Goal: Information Seeking & Learning: Learn about a topic

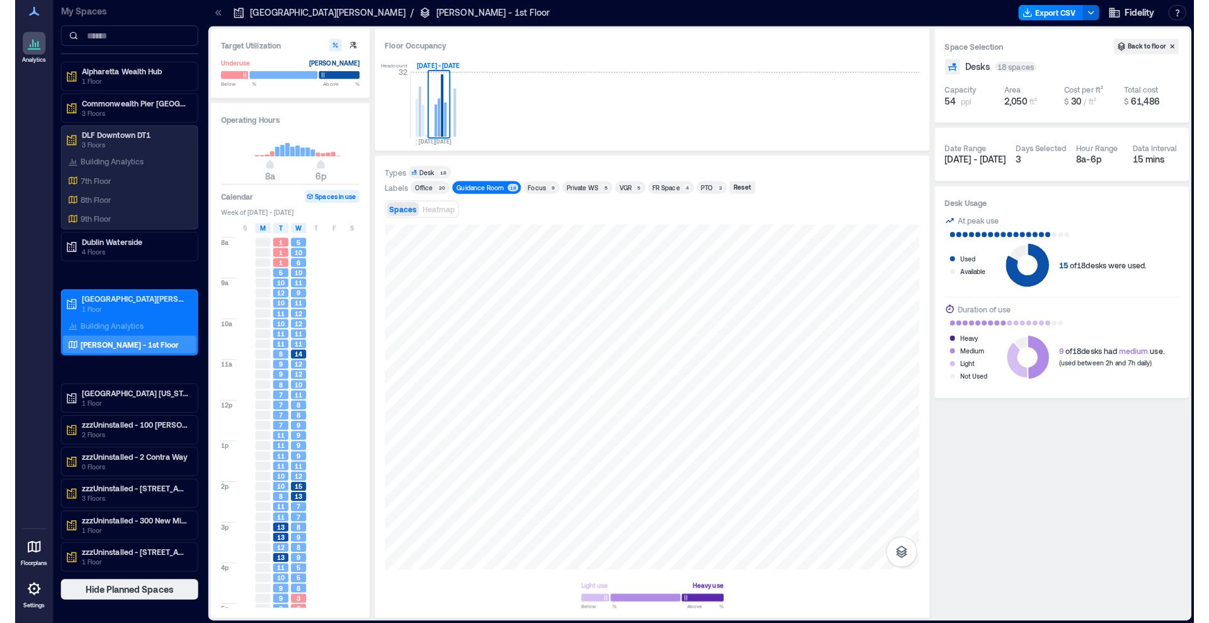
scroll to position [31, 0]
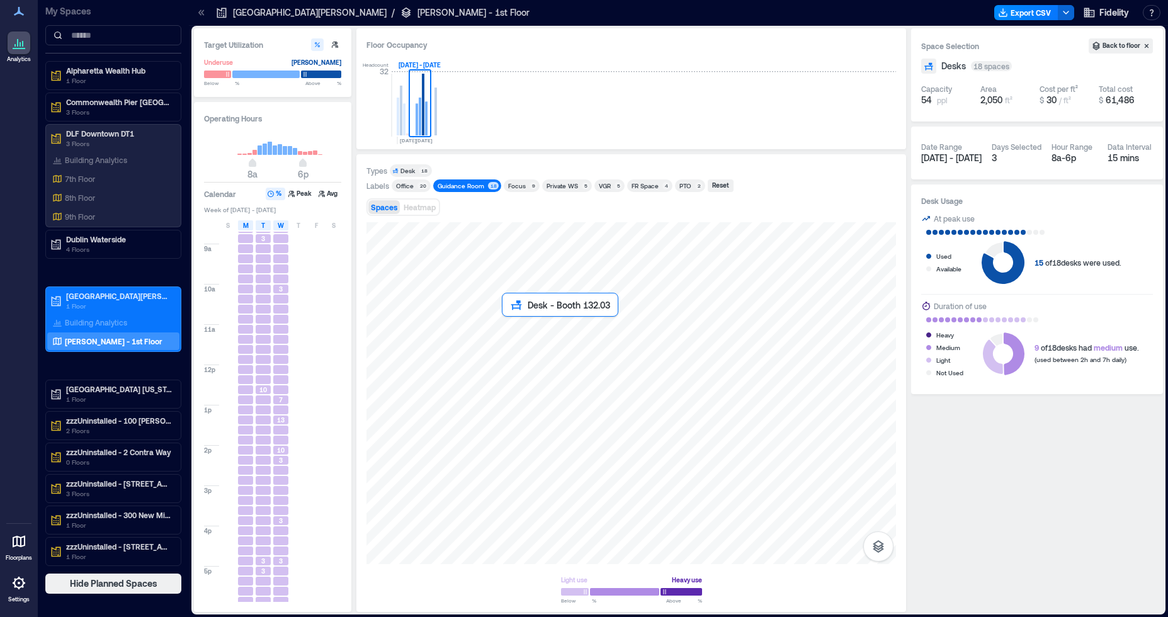
drag, startPoint x: 377, startPoint y: 211, endPoint x: 506, endPoint y: 322, distance: 170.0
click at [506, 322] on div at bounding box center [630, 393] width 529 height 342
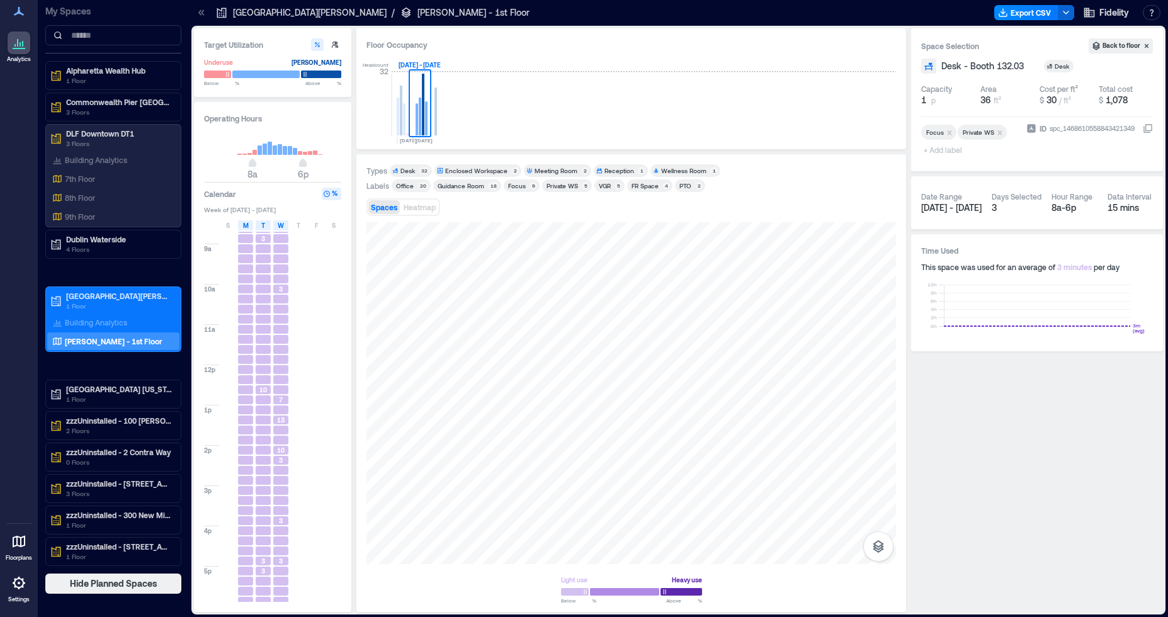
click at [405, 168] on div "Desk" at bounding box center [407, 170] width 14 height 9
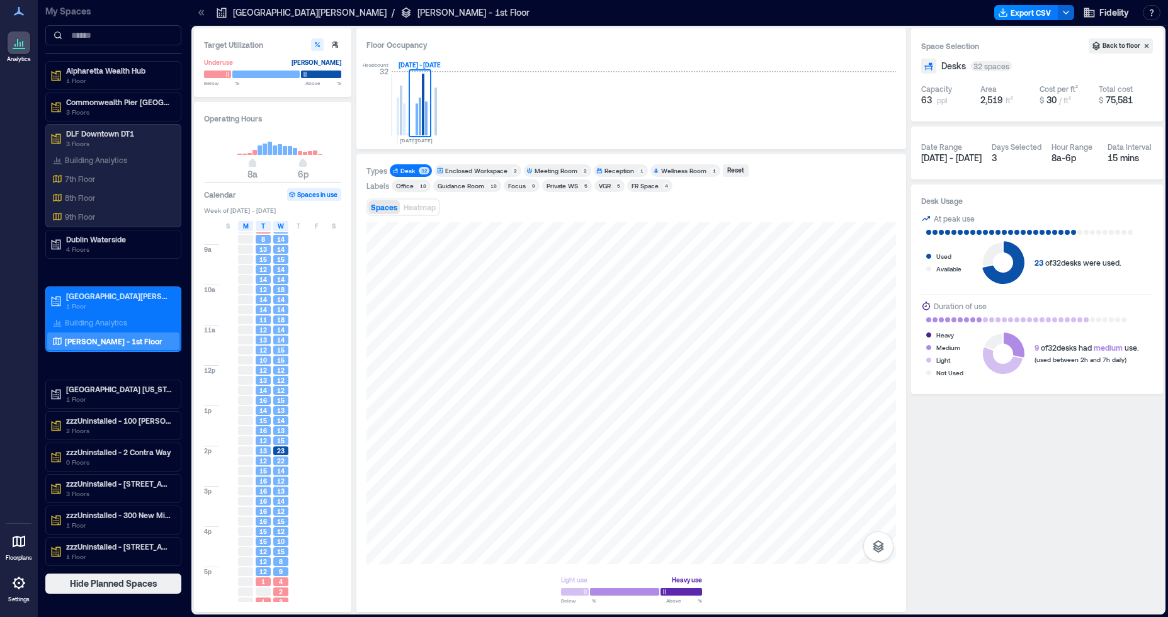
click at [405, 168] on div "Desk" at bounding box center [407, 170] width 14 height 9
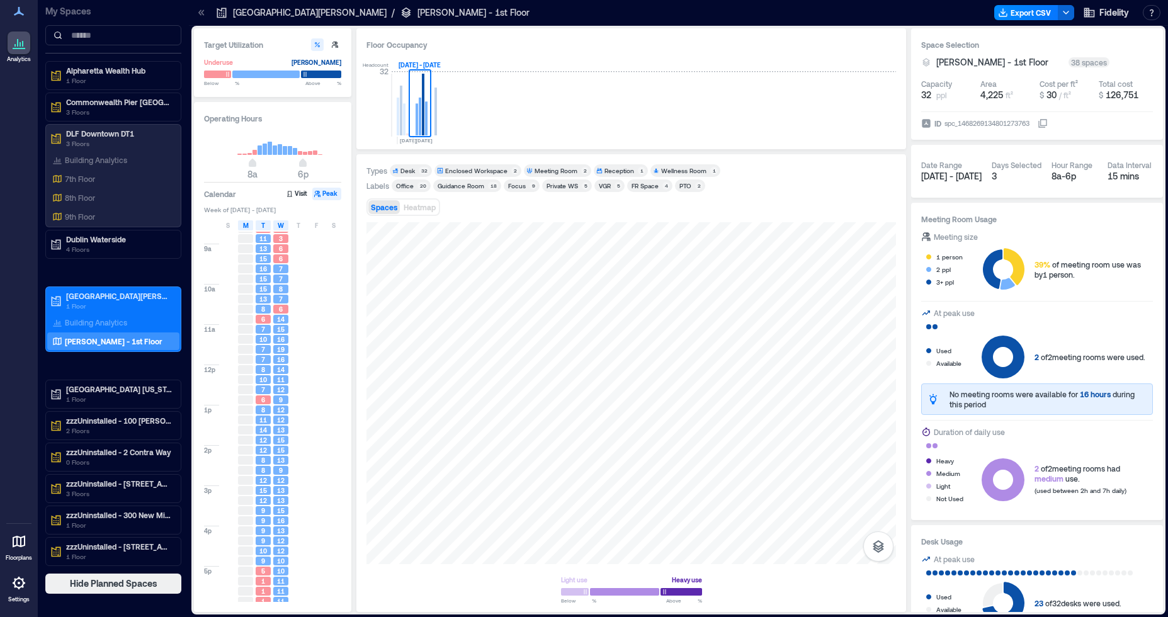
click at [603, 187] on div "VGR" at bounding box center [605, 185] width 12 height 9
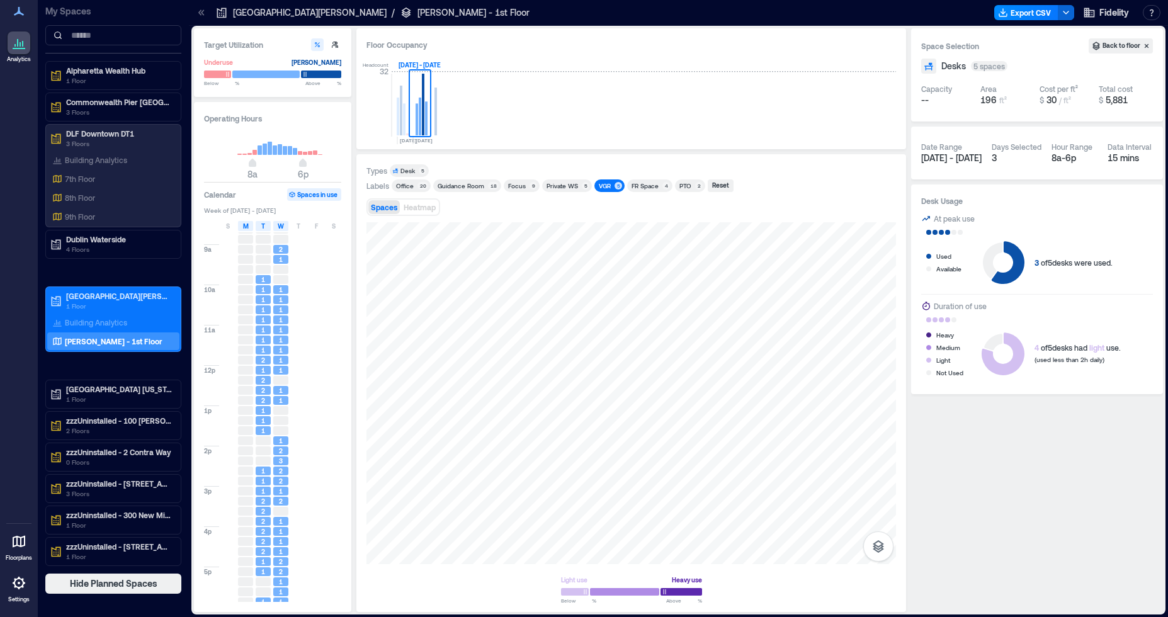
click at [467, 184] on div "Guidance Room" at bounding box center [461, 185] width 47 height 9
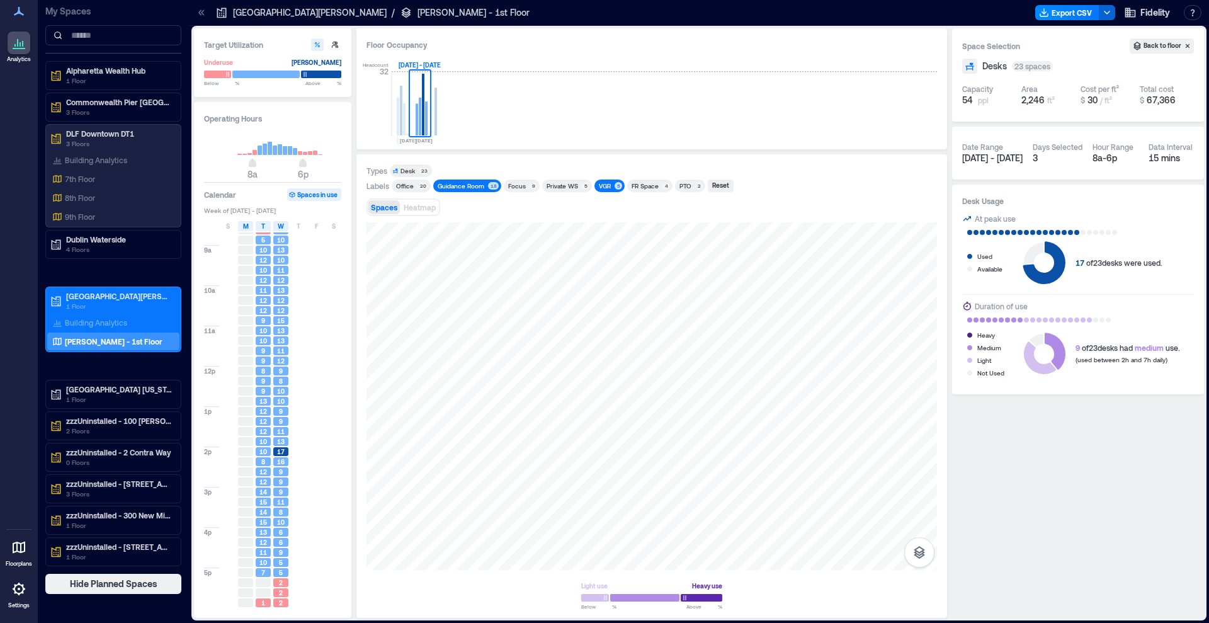
scroll to position [31, 0]
click at [987, 269] on div "Available" at bounding box center [989, 269] width 25 height 13
click at [954, 387] on div "Desk Usage At peak use Used Available 6 of 23 desks were available. Duration of…" at bounding box center [1078, 289] width 252 height 210
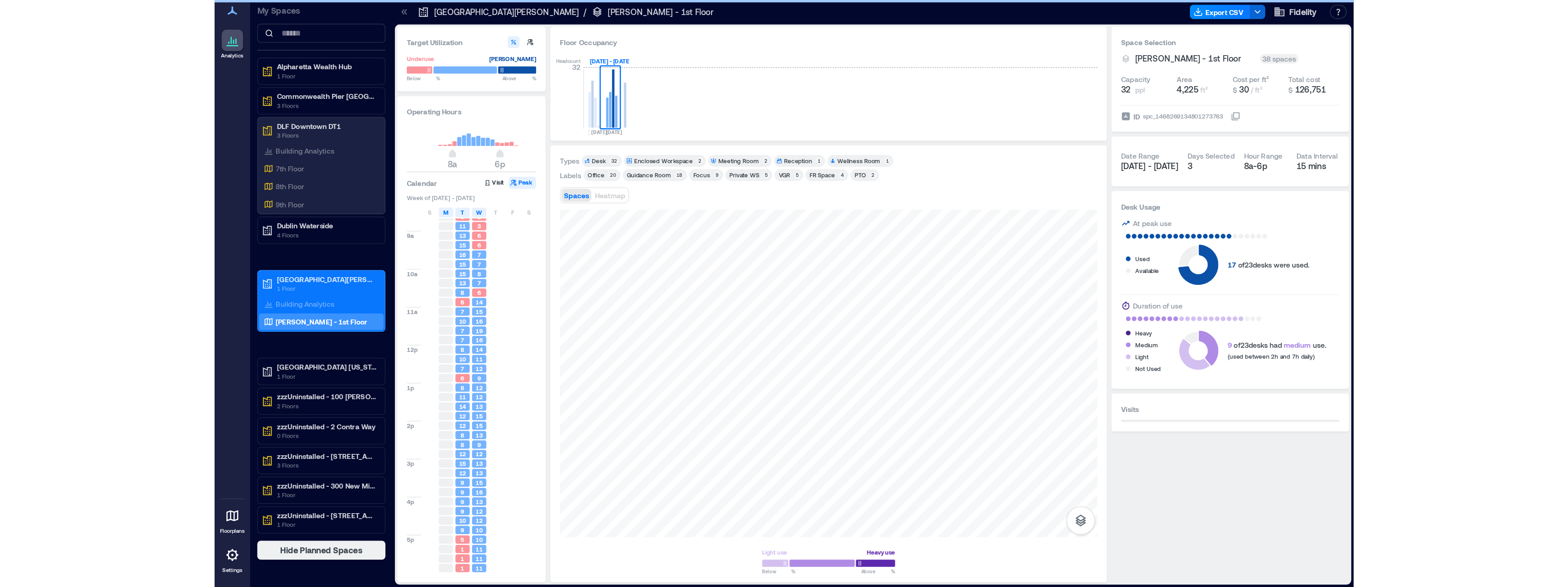
scroll to position [22, 0]
